Goal: Use online tool/utility: Utilize a website feature to perform a specific function

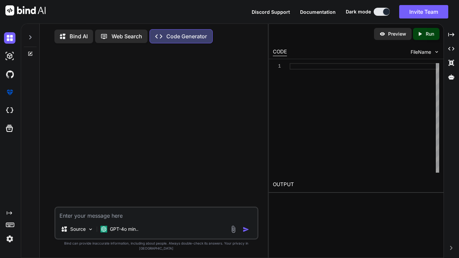
click at [85, 34] on p "Bind AI" at bounding box center [79, 36] width 18 height 8
type textarea "x"
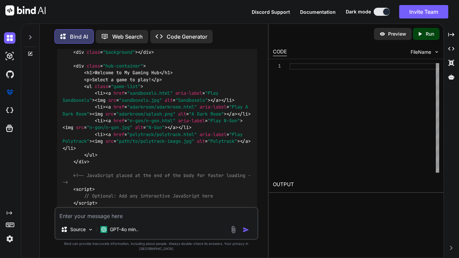
scroll to position [3, 0]
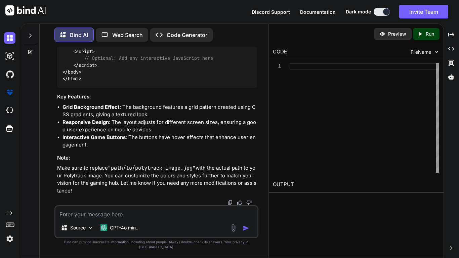
click at [29, 37] on div at bounding box center [30, 33] width 13 height 23
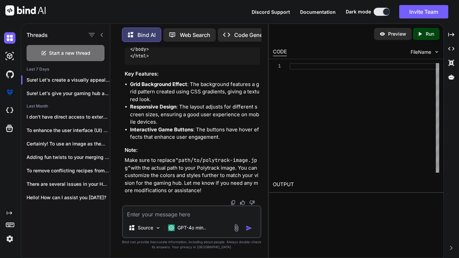
scroll to position [6415, 0]
click at [36, 52] on div "Start a new thread" at bounding box center [66, 53] width 78 height 16
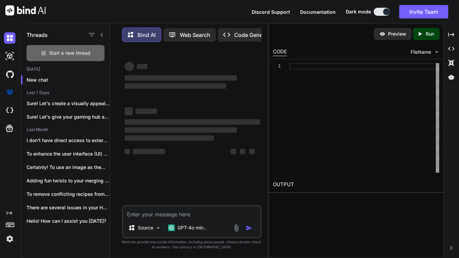
scroll to position [0, 0]
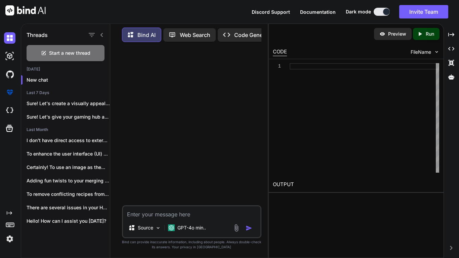
click at [222, 70] on div at bounding box center [192, 126] width 138 height 158
click at [187, 210] on textarea at bounding box center [191, 212] width 137 height 12
type textarea "3"
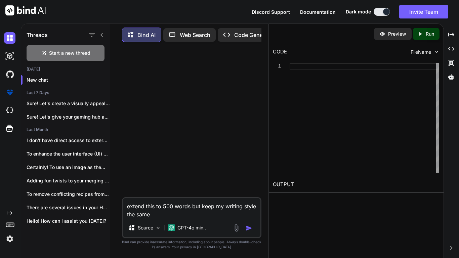
paste textarea "When I played a video game for the first time I was seven years old on the Nint…"
type textarea "extend this to 500 words but keep my writing style the same When I played a vid…"
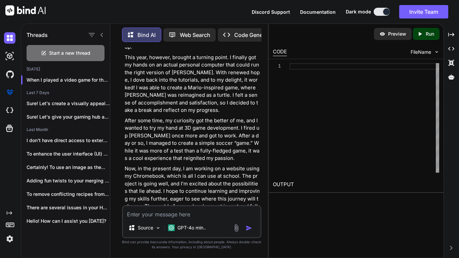
scroll to position [708, 0]
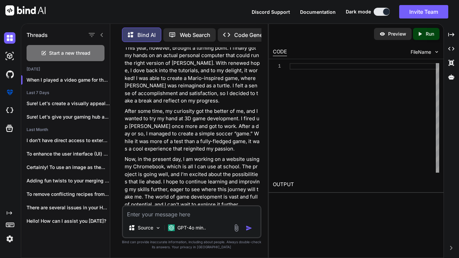
click at [188, 219] on div "Source GPT-4o min.." at bounding box center [191, 221] width 139 height 33
click at [188, 215] on textarea at bounding box center [191, 212] width 137 height 12
type textarea "still 500 but dumb it down a little"
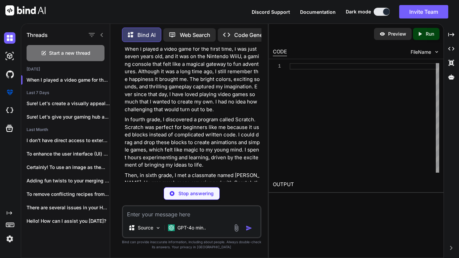
scroll to position [919, 0]
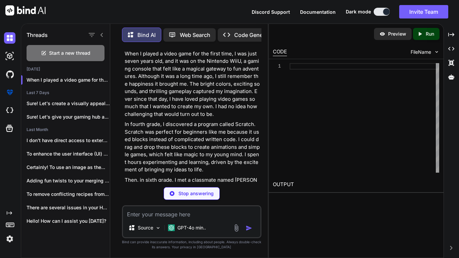
click at [194, 218] on textarea at bounding box center [191, 212] width 137 height 12
type textarea "humanize"
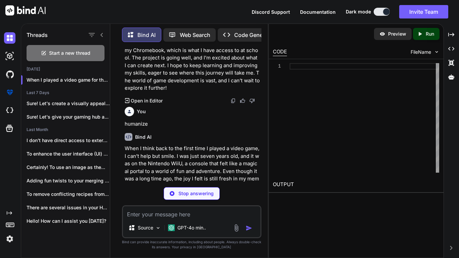
scroll to position [1365, 0]
click at [179, 216] on textarea at bounding box center [191, 212] width 137 height 12
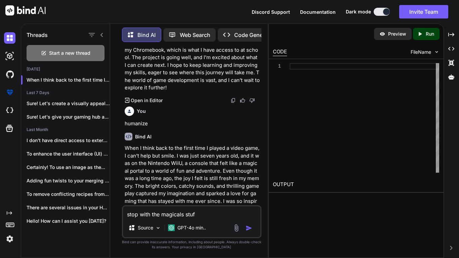
type textarea "stop with the magicals stuff"
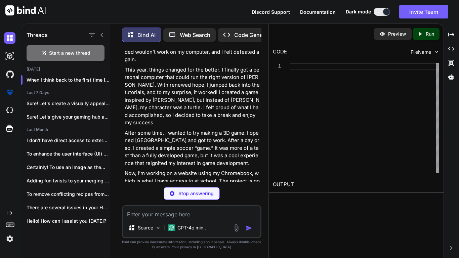
scroll to position [2264, 0]
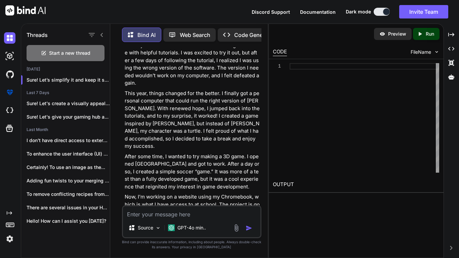
click at [234, 252] on img at bounding box center [233, 254] width 5 height 5
